Goal: Information Seeking & Learning: Learn about a topic

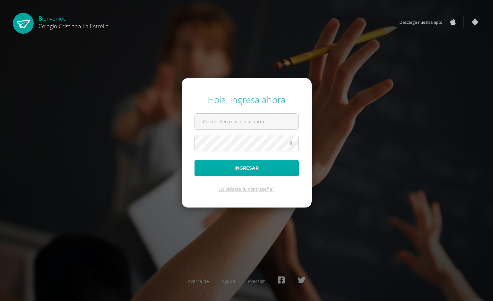
type input "2021066@laestrella.edu.gt"
click at [214, 162] on button "Ingresar" at bounding box center [246, 168] width 104 height 16
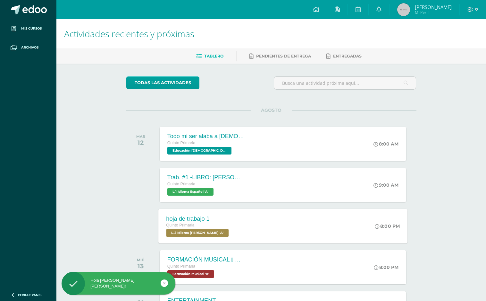
click at [11, 205] on ul "Mis cursos Archivos" at bounding box center [28, 153] width 56 height 268
click at [219, 196] on div "Trab. #1 -LIBRO: ENRIQUE EL DIBUJANTE Quinto Primaria L.1 Idioma Español 'A'" at bounding box center [205, 185] width 93 height 34
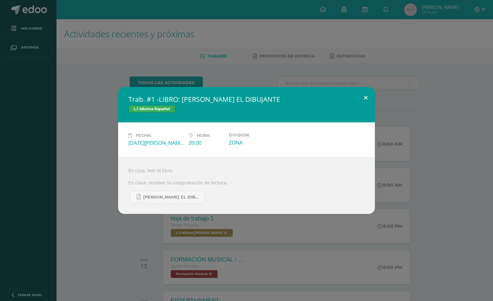
click at [364, 98] on button at bounding box center [366, 98] width 18 height 22
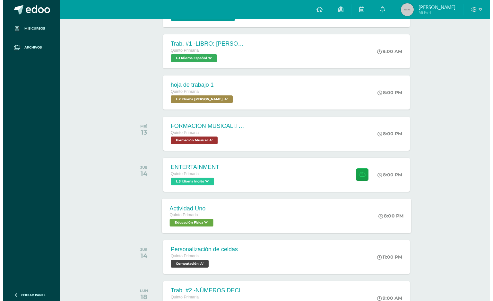
scroll to position [148, 0]
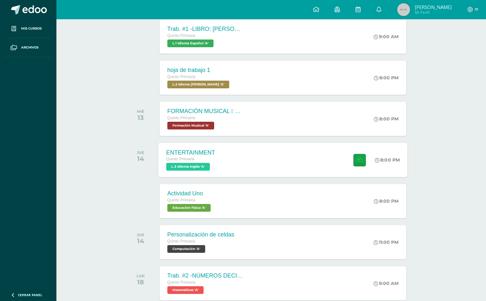
click at [225, 166] on div "ENTERTAINMENT Quinto Primaria L.3 Idioma Inglés 'A' 8:00 PM ENTERTAINMENT L.3 I…" at bounding box center [283, 159] width 249 height 34
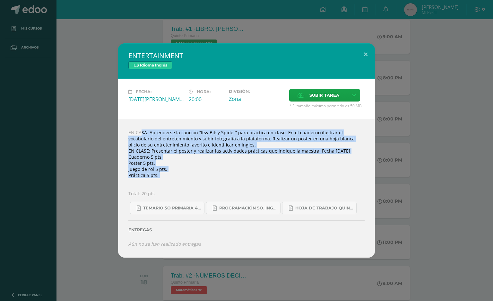
drag, startPoint x: 128, startPoint y: 130, endPoint x: 166, endPoint y: 179, distance: 62.2
click at [166, 179] on div "EN CASA: Aprenderse la canción “Itsy Bitsy Spider” para práctica en clase. En e…" at bounding box center [246, 188] width 257 height 138
click at [171, 210] on span "Temario 5o primaria 4-2025.pdf" at bounding box center [172, 207] width 58 height 5
click at [248, 211] on link "Programación 5o. Inglés A.pdf" at bounding box center [243, 208] width 74 height 13
click at [303, 210] on span "Hoja de trabajo QUINTO1.pdf" at bounding box center [324, 207] width 58 height 5
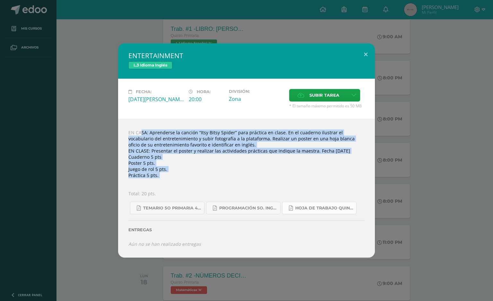
click at [321, 210] on span "Hoja de trabajo QUINTO1.pdf" at bounding box center [324, 207] width 58 height 5
click at [256, 211] on link "Programación 5o. Inglés A.pdf" at bounding box center [243, 208] width 74 height 13
click at [367, 49] on button at bounding box center [366, 54] width 18 height 22
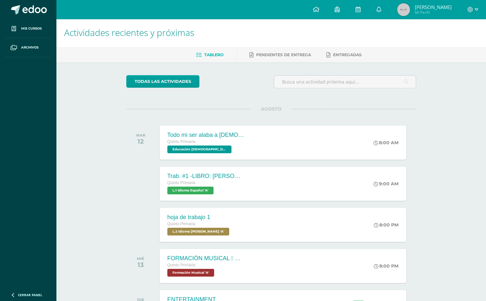
scroll to position [0, 0]
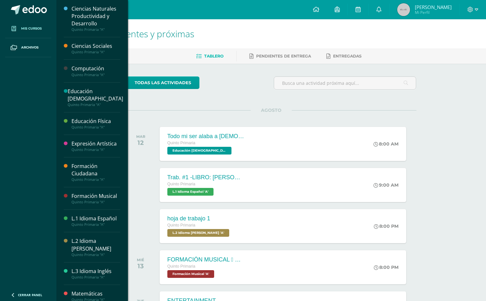
click at [26, 30] on span "Mis cursos" at bounding box center [31, 28] width 21 height 5
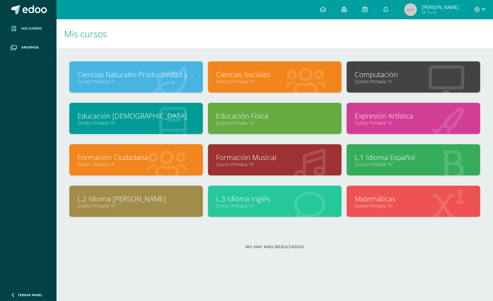
click at [389, 157] on link "L.1 Idioma Español" at bounding box center [413, 157] width 117 height 10
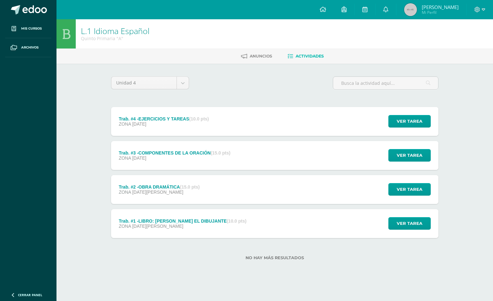
click at [194, 117] on strong "(10.0 pts)" at bounding box center [199, 118] width 20 height 5
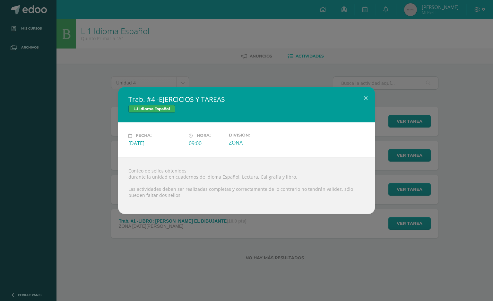
drag, startPoint x: 90, startPoint y: 180, endPoint x: 107, endPoint y: 264, distance: 85.5
click at [90, 180] on div "Trab. #4 -EJERCICIOS Y TAREAS L.1 Idioma Español Fecha: Miércoles 17 de Septiem…" at bounding box center [247, 150] width 488 height 126
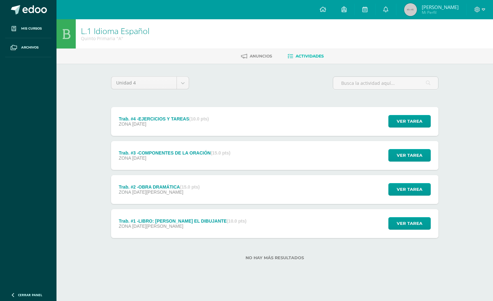
click at [156, 234] on div "Trab. #1 -LIBRO: ENRIQUE EL DIBUJANTE (10.0 pts) ZONA 12 de Agosto" at bounding box center [182, 223] width 143 height 29
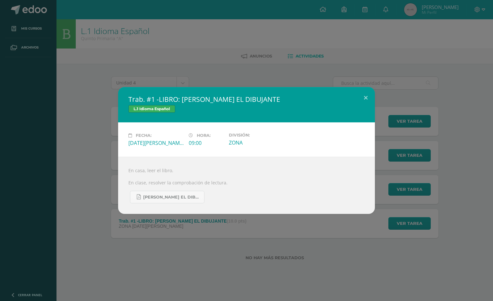
click at [37, 214] on div "Trab. #1 -LIBRO: ENRIQUE EL DIBUJANTE L.1 Idioma Español Fecha: Martes 12 de Ag…" at bounding box center [246, 150] width 493 height 301
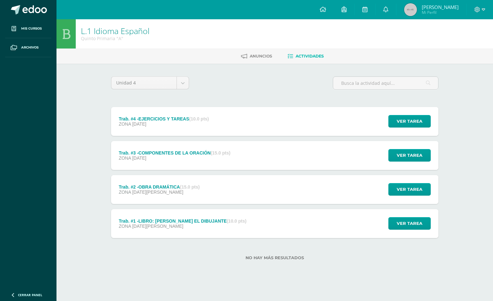
click at [166, 186] on div "Trab. #2 -OBRA DRAMÁTICA (15.0 pts)" at bounding box center [159, 186] width 81 height 5
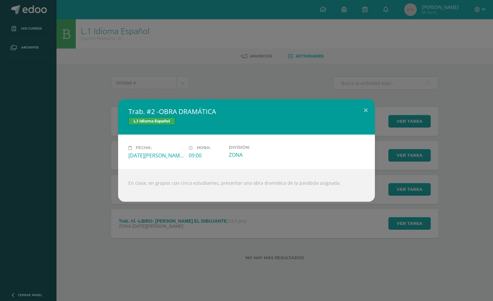
drag, startPoint x: 58, startPoint y: 208, endPoint x: 67, endPoint y: 204, distance: 9.8
click at [58, 205] on div "Trab. #2 -OBRA DRAMÁTICA L.1 Idioma Español Fecha: Martes 19 de Agosto Hora: 09…" at bounding box center [246, 150] width 493 height 301
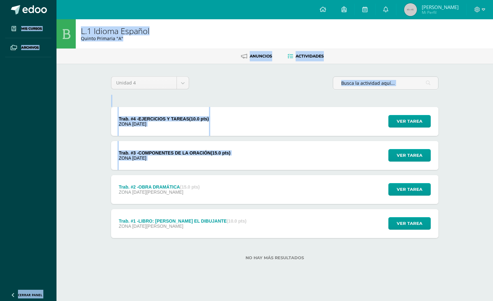
click at [149, 163] on div "Trab. #3 -COMPONENTES DE LA ORACIÓN (15.0 pts) ZONA 09 de Septiembre" at bounding box center [174, 155] width 127 height 29
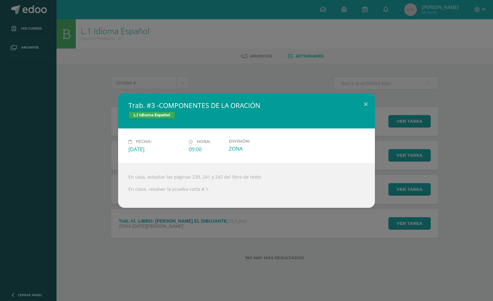
drag, startPoint x: 117, startPoint y: 207, endPoint x: 107, endPoint y: 200, distance: 13.0
click at [107, 200] on div "Trab. #3 -COMPONENTES DE LA ORACIÓN L.1 Idioma Español Fecha: Martes 09 de Sept…" at bounding box center [247, 150] width 488 height 114
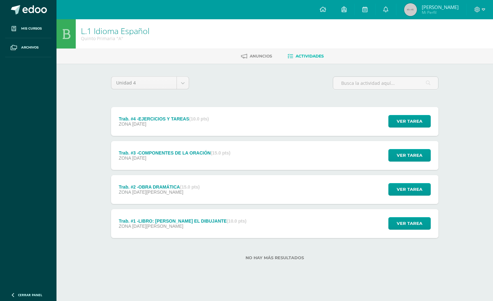
click at [305, 55] on span "Actividades" at bounding box center [310, 56] width 28 height 5
click at [390, 77] on input "text" at bounding box center [385, 83] width 105 height 13
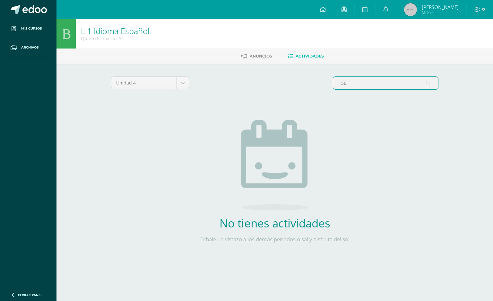
type input "5"
type input "hoja de zonas"
click at [483, 5] on div at bounding box center [480, 9] width 26 height 19
click at [481, 6] on span at bounding box center [479, 9] width 11 height 7
click at [470, 47] on link "Cerrar sesión" at bounding box center [459, 43] width 51 height 9
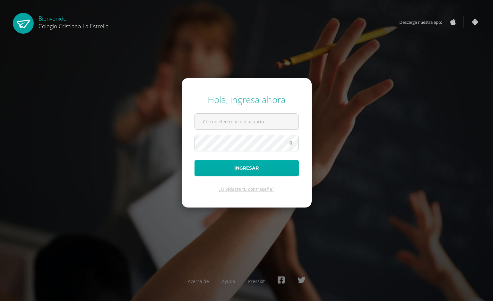
type input "[EMAIL_ADDRESS][DOMAIN_NAME]"
click at [285, 170] on button "Ingresar" at bounding box center [246, 168] width 104 height 16
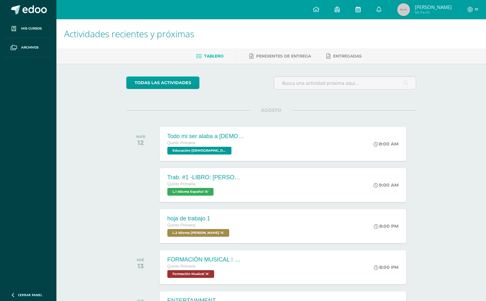
click at [357, 14] on link at bounding box center [358, 9] width 21 height 19
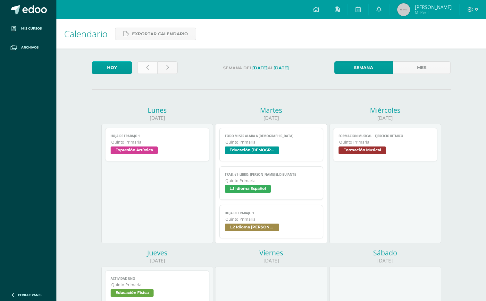
click at [150, 65] on link at bounding box center [147, 67] width 20 height 13
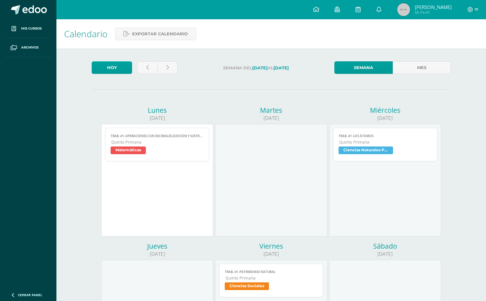
click at [150, 145] on link "Trab. #1 -OPERACIONES CON DECIMALES (ADICIÓN Y SUSTRACCIÓN) Quinto Primaria Mat…" at bounding box center [157, 144] width 104 height 33
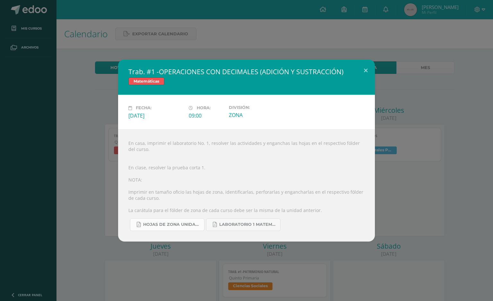
click at [176, 222] on span "HOJAS DE ZONA UNIDAD 4 2025.pdf" at bounding box center [172, 224] width 58 height 5
click at [366, 73] on button at bounding box center [366, 70] width 18 height 22
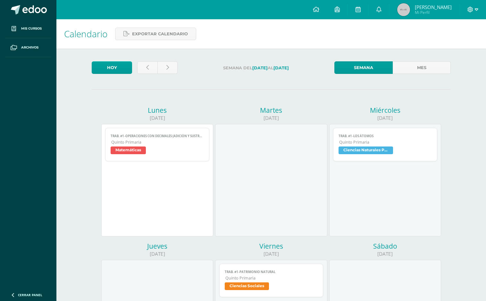
click at [471, 8] on icon at bounding box center [471, 10] width 6 height 6
click at [462, 43] on span "Cerrar sesión" at bounding box center [457, 44] width 29 height 6
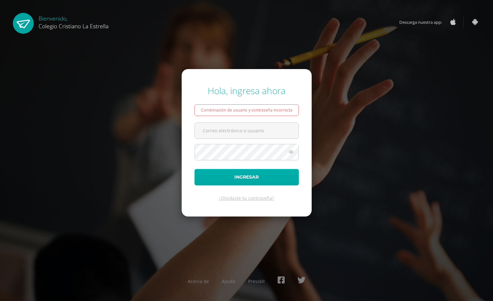
type input "[EMAIL_ADDRESS][DOMAIN_NAME]"
click at [264, 174] on button "Ingresar" at bounding box center [246, 177] width 104 height 16
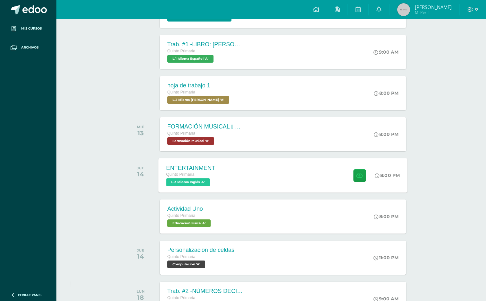
scroll to position [148, 0]
